Goal: Information Seeking & Learning: Understand process/instructions

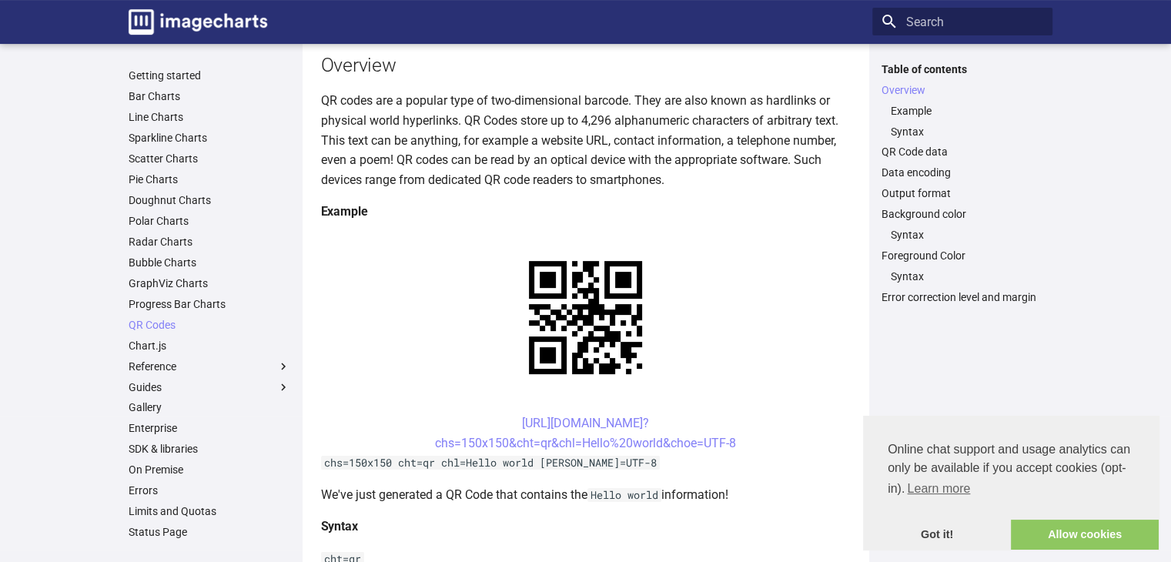
scroll to position [240, 0]
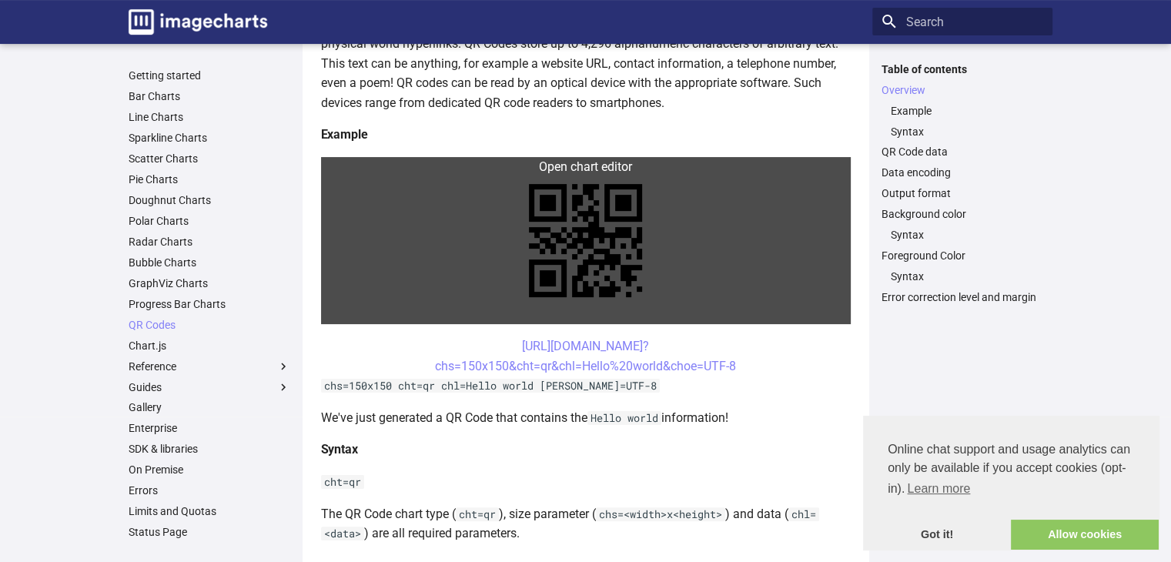
click at [583, 169] on link at bounding box center [585, 240] width 529 height 167
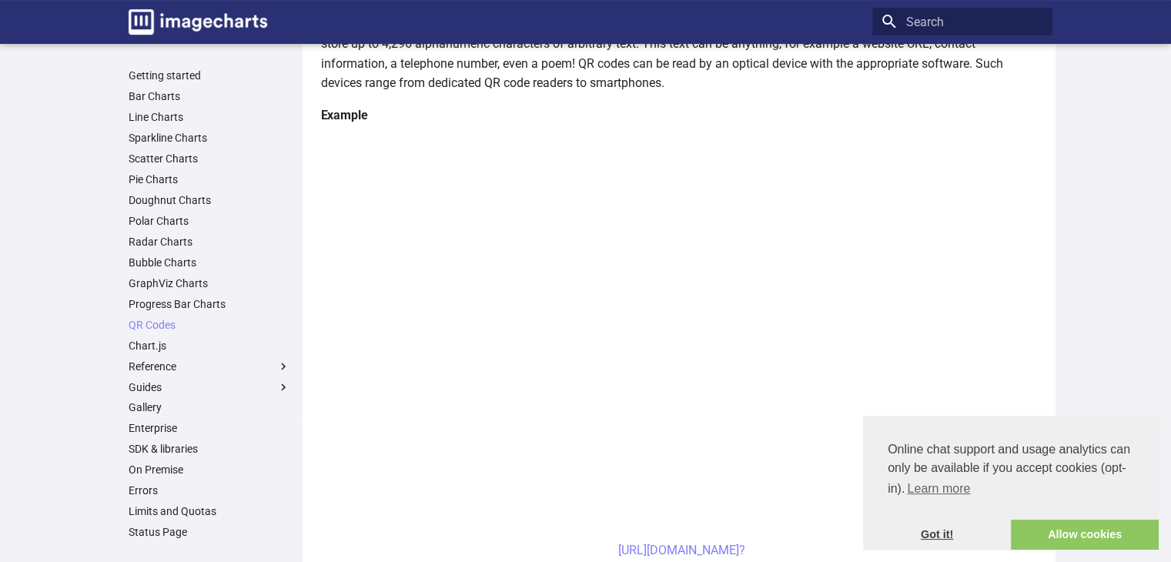
click at [957, 535] on link "Got it!" at bounding box center [937, 534] width 148 height 31
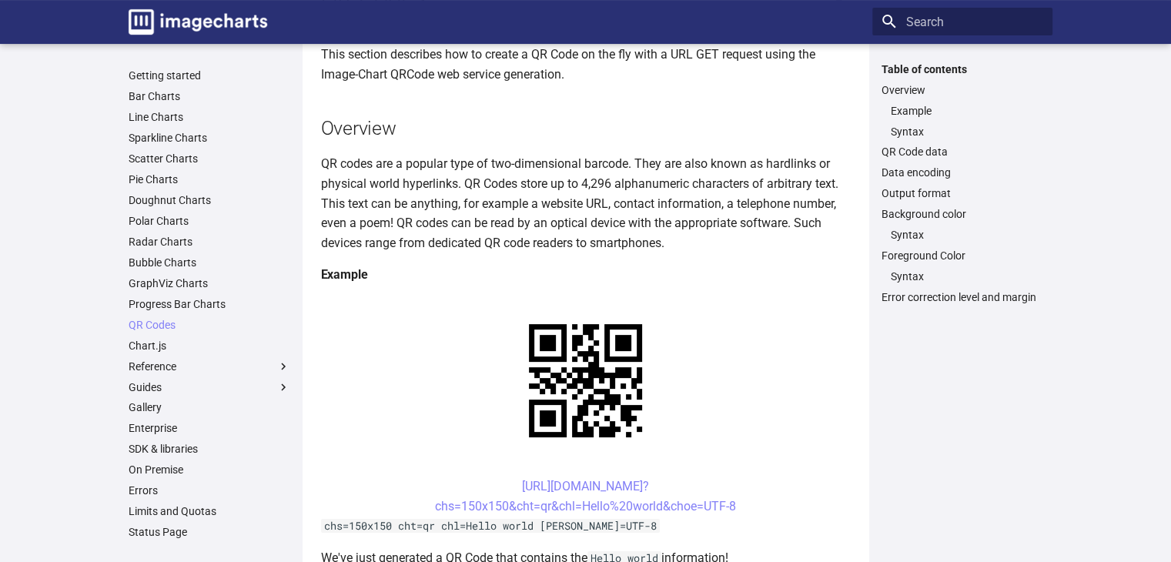
scroll to position [99, 0]
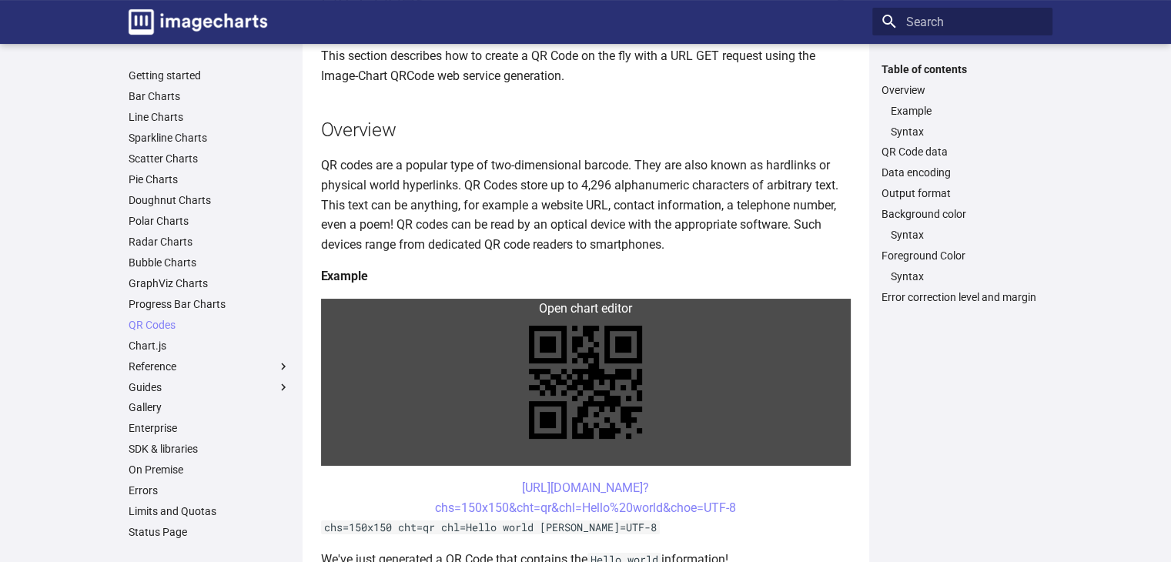
click at [586, 305] on link at bounding box center [585, 382] width 529 height 167
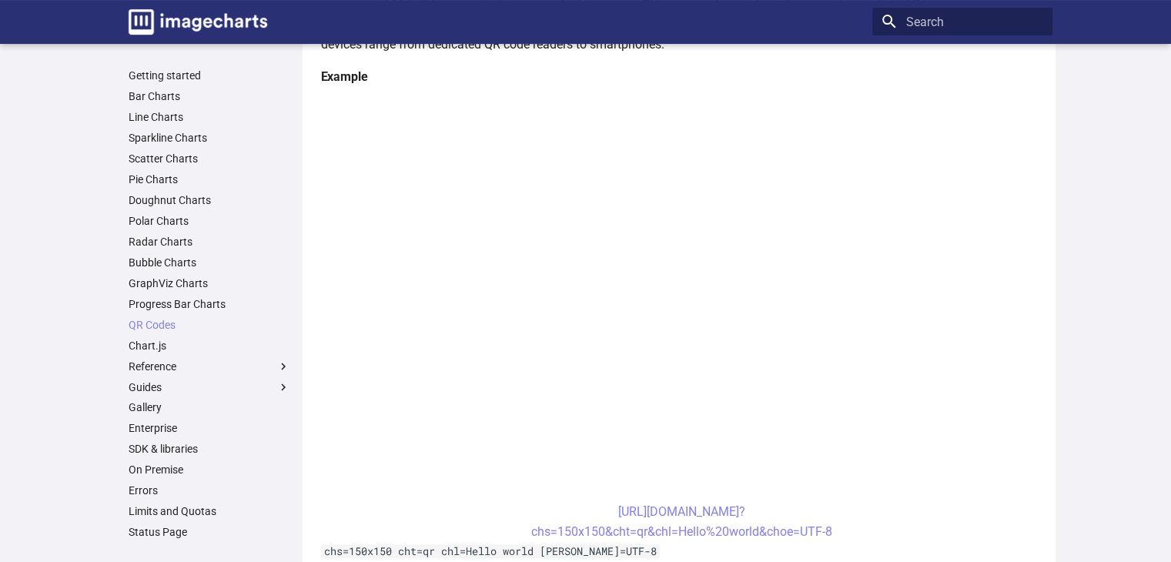
scroll to position [283, 0]
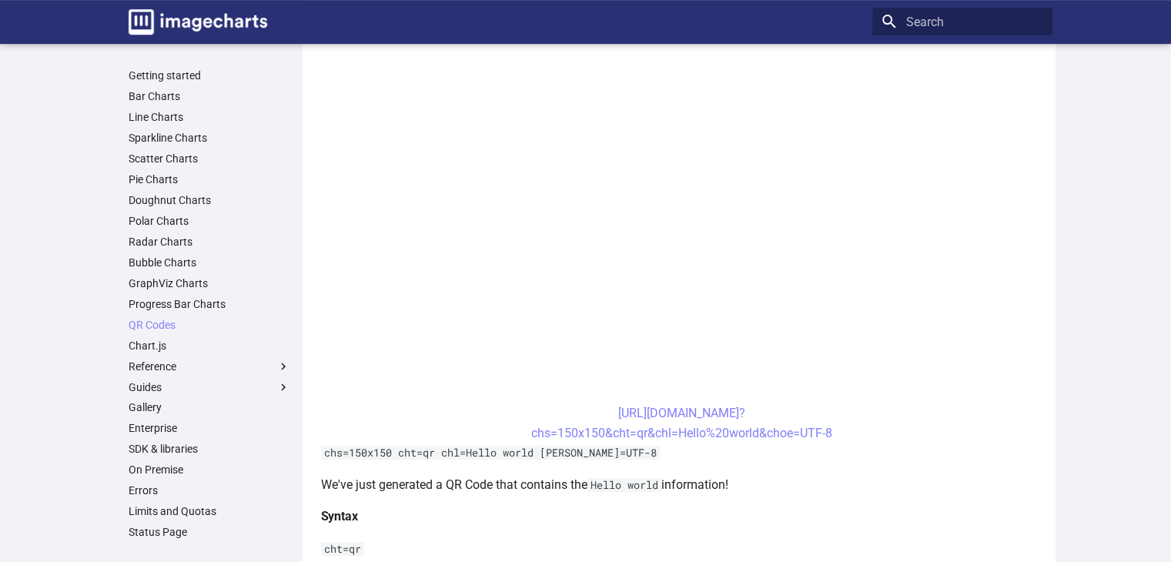
scroll to position [379, 0]
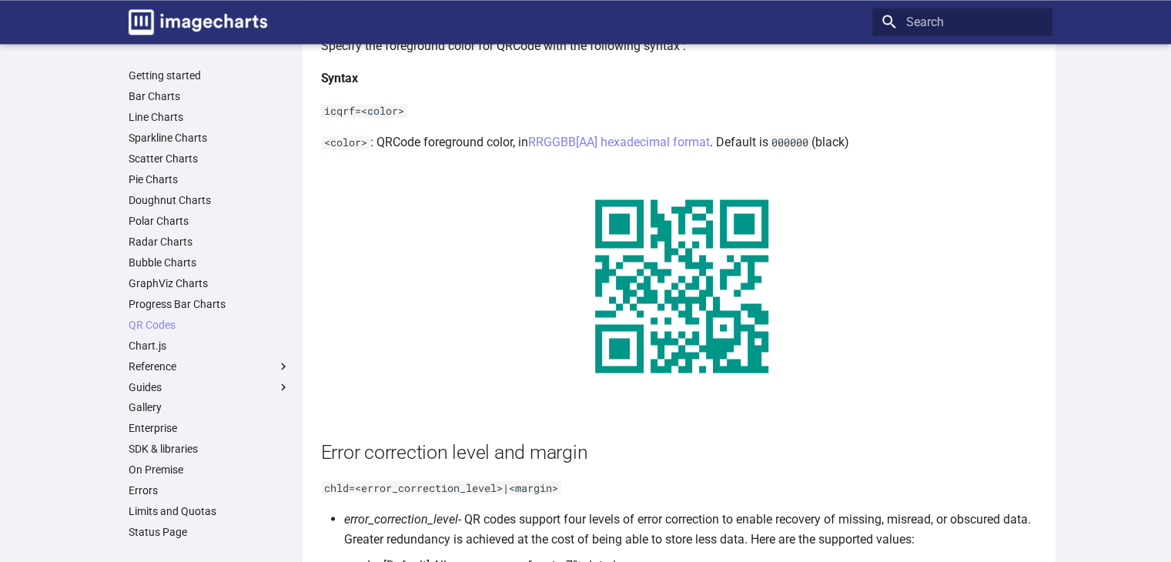
scroll to position [2552, 0]
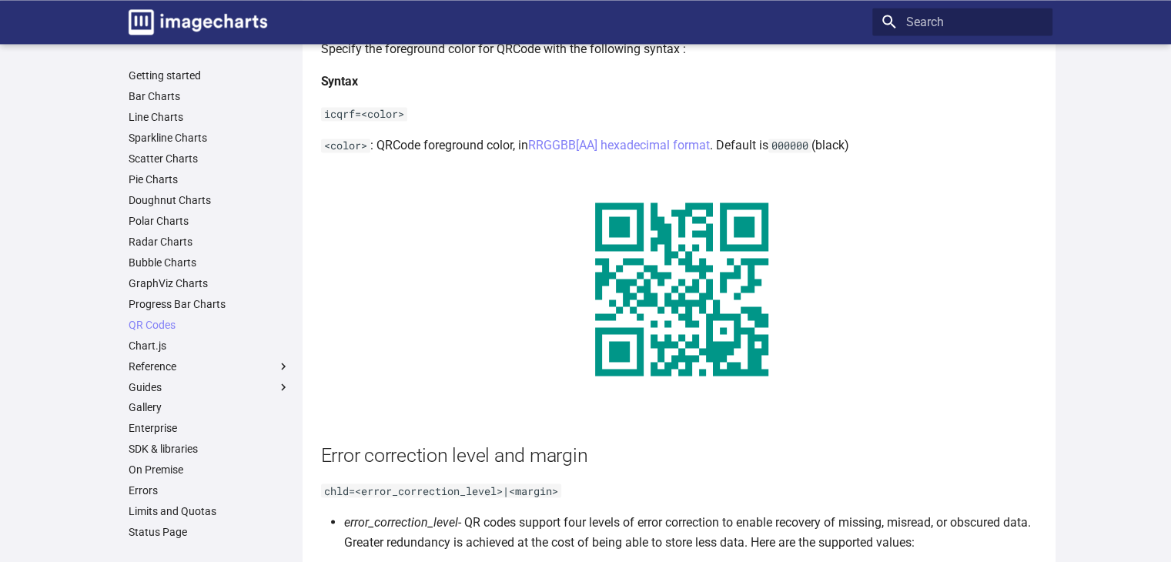
click at [660, 248] on link at bounding box center [682, 289] width 722 height 242
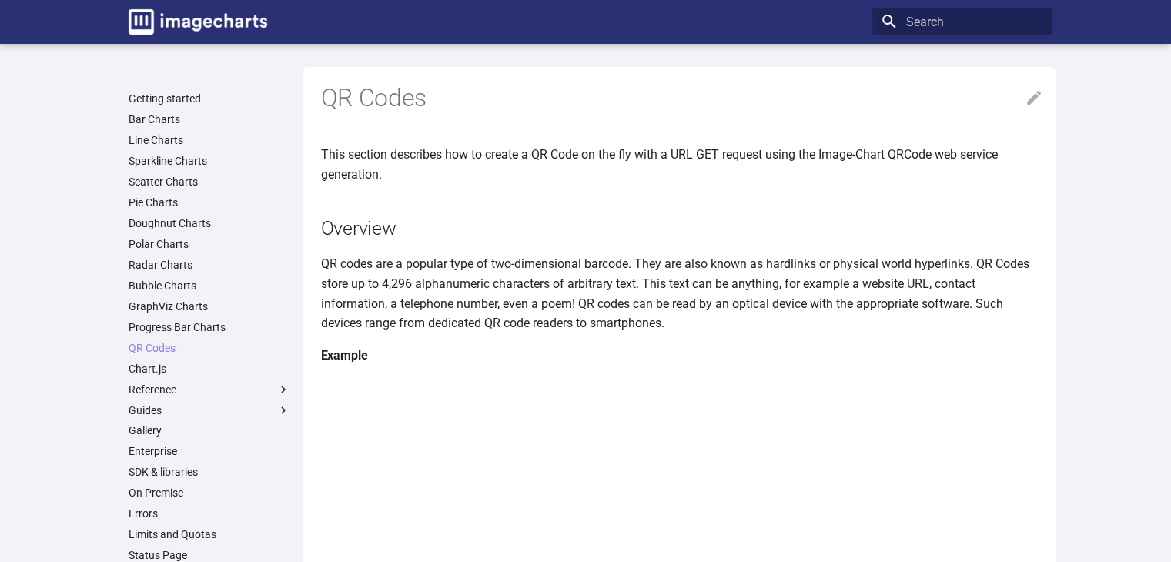
scroll to position [259, 0]
